Goal: Task Accomplishment & Management: Manage account settings

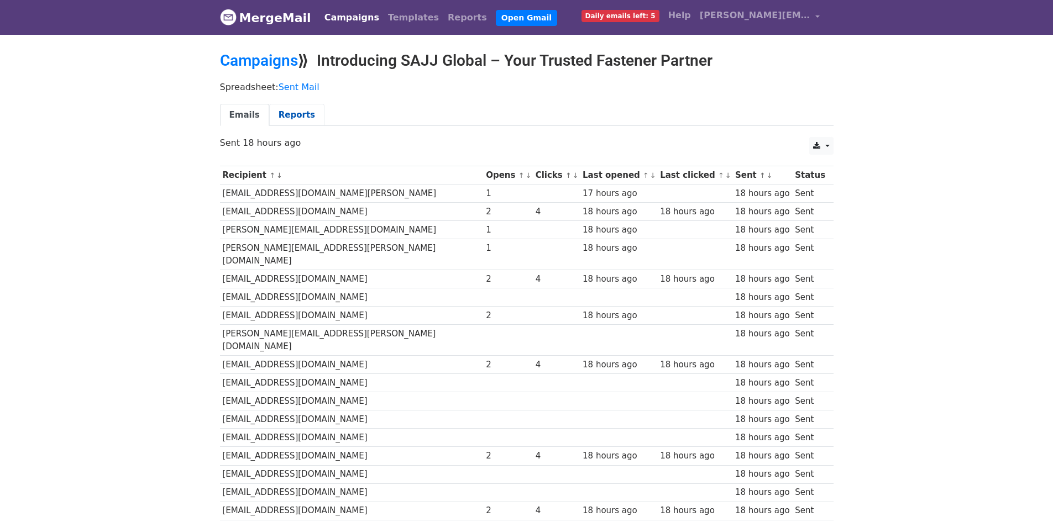
click at [298, 124] on link "Reports" at bounding box center [296, 115] width 55 height 23
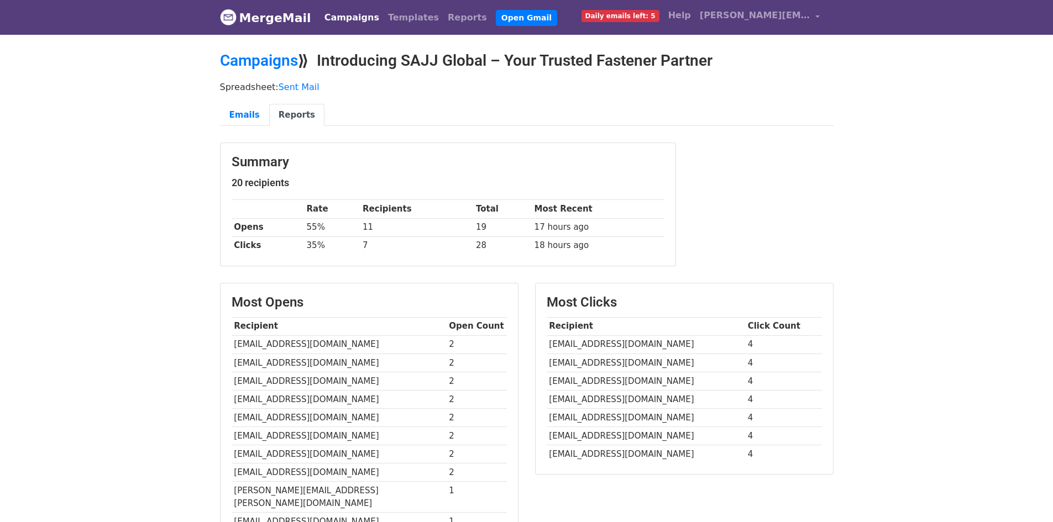
click at [288, 17] on link "MergeMail" at bounding box center [265, 17] width 91 height 23
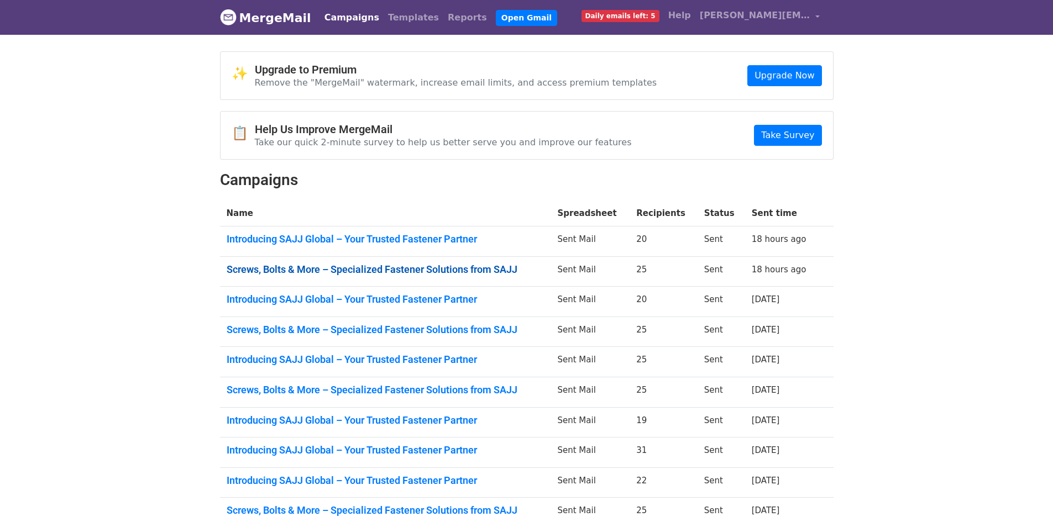
click at [482, 273] on link "Screws, Bolts & More – Specialized Fastener Solutions from SAJJ" at bounding box center [386, 270] width 318 height 12
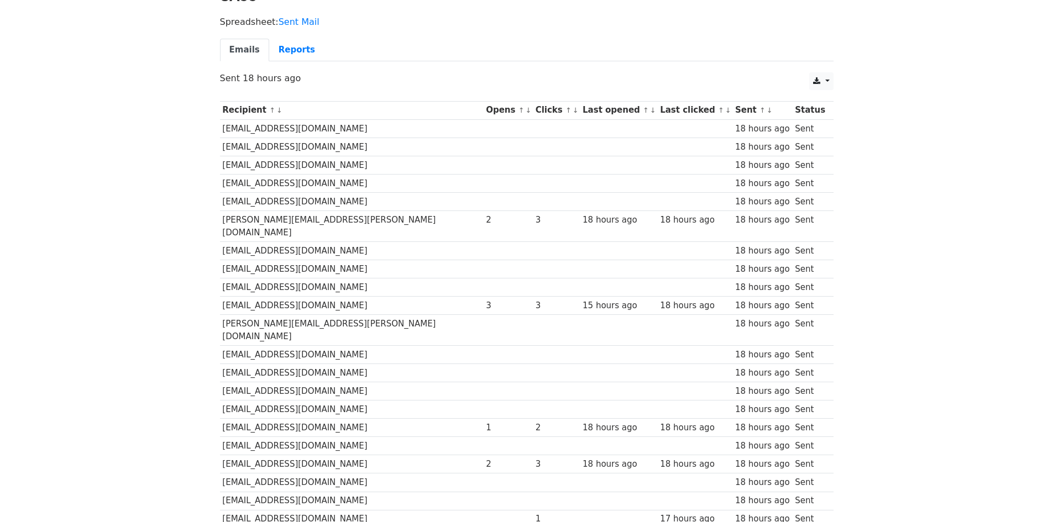
scroll to position [217, 0]
